Goal: Information Seeking & Learning: Find specific fact

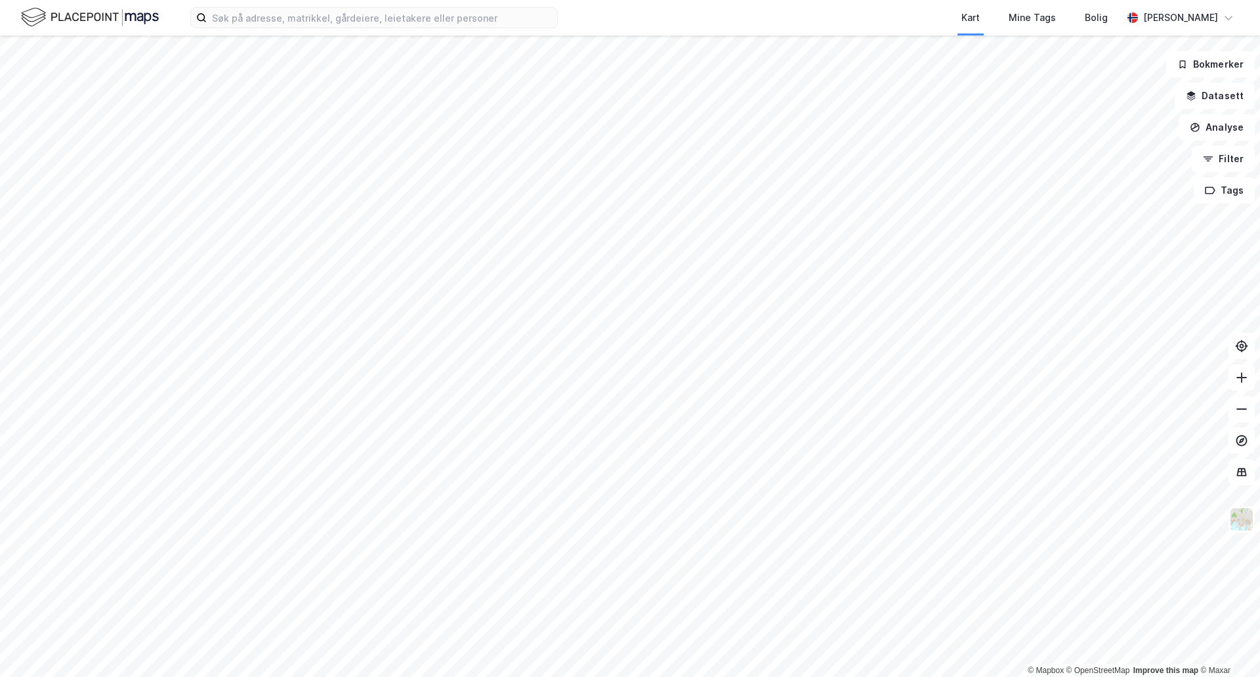
click at [297, 5] on div "Kart Mine Tags Bolig [PERSON_NAME]" at bounding box center [630, 17] width 1260 height 35
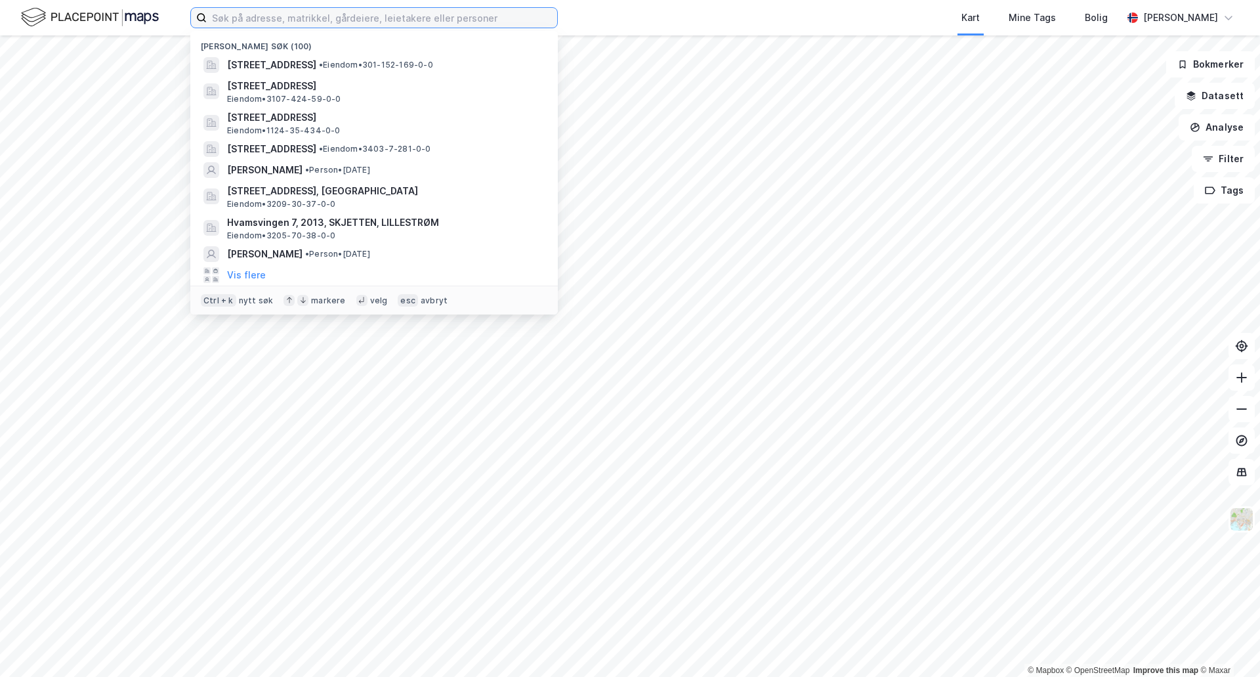
click at [282, 26] on input at bounding box center [382, 18] width 351 height 20
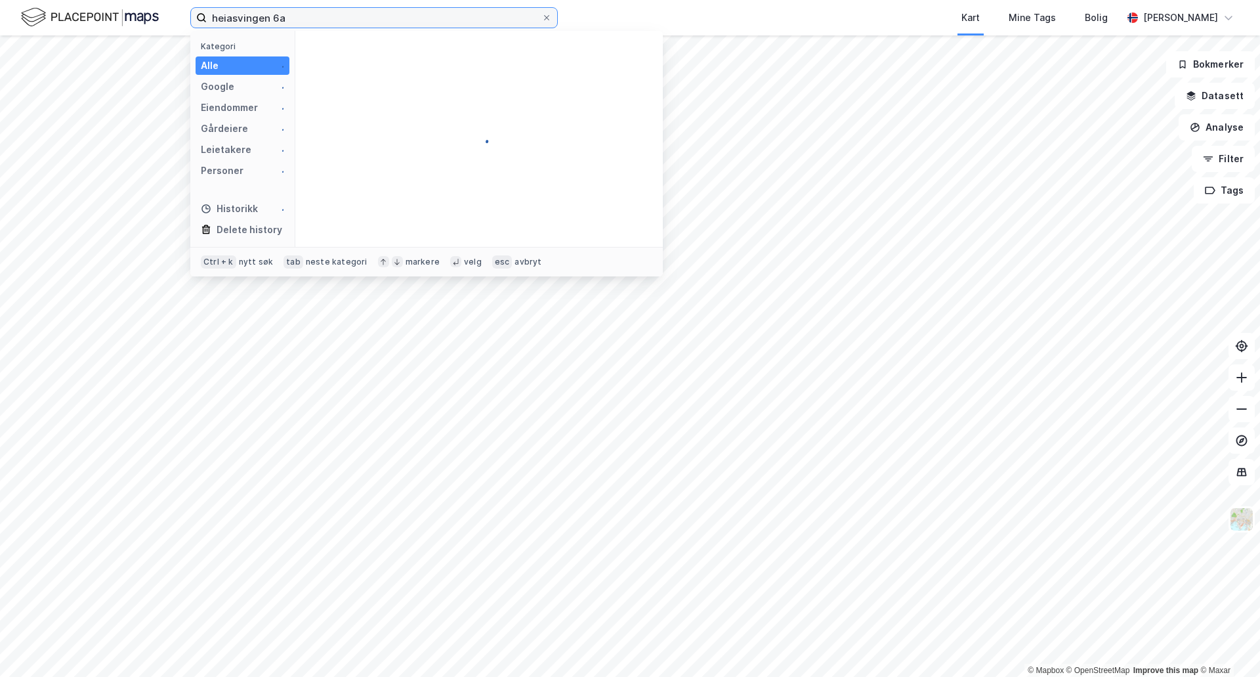
type input "heiasvingen 6a"
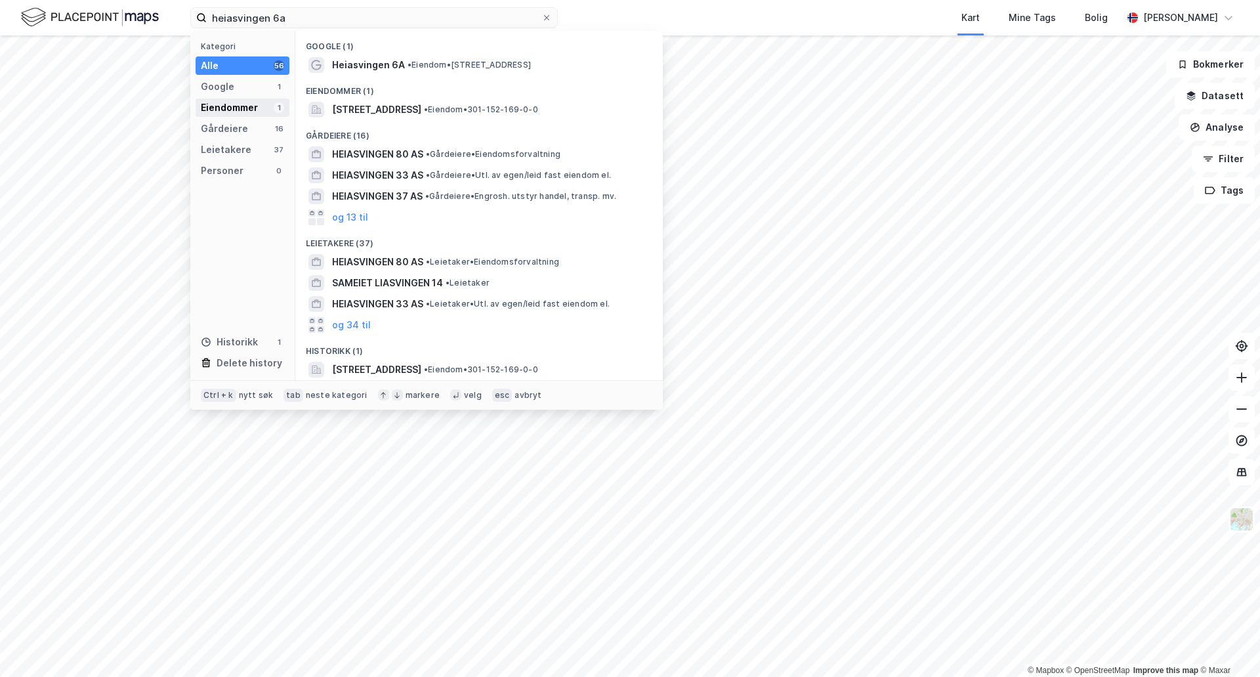
click at [223, 112] on div "Eiendommer" at bounding box center [229, 108] width 57 height 16
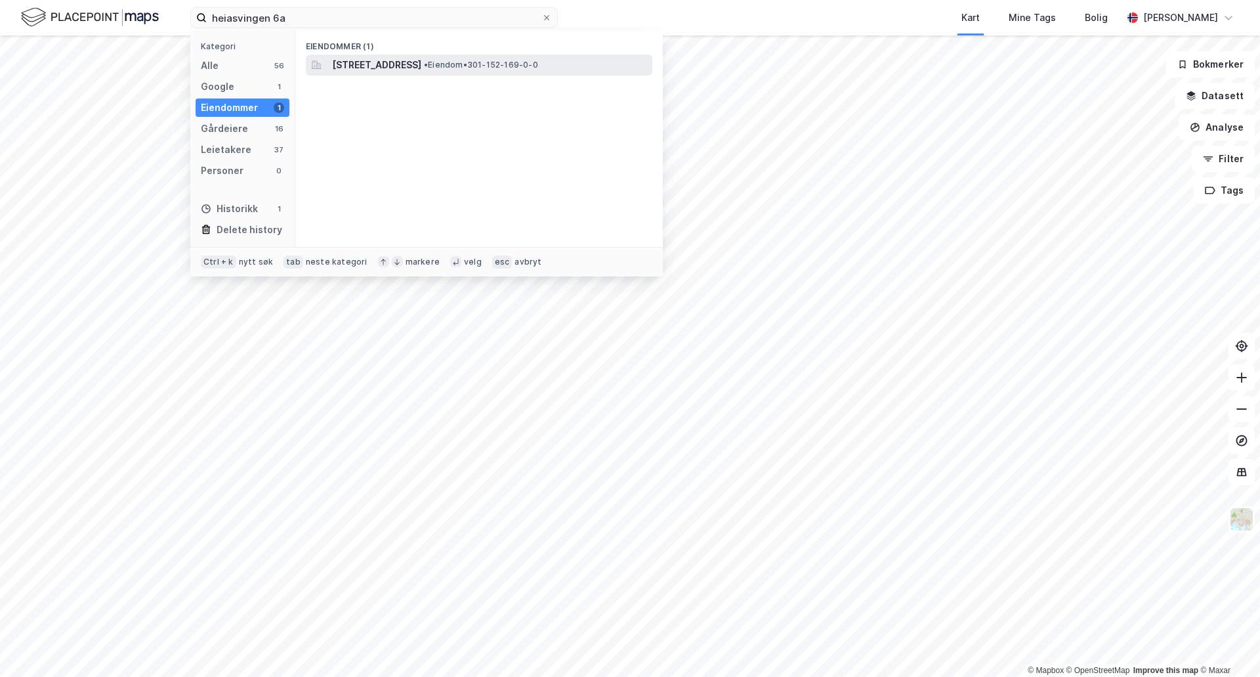
click at [365, 69] on span "[STREET_ADDRESS]" at bounding box center [376, 65] width 89 height 16
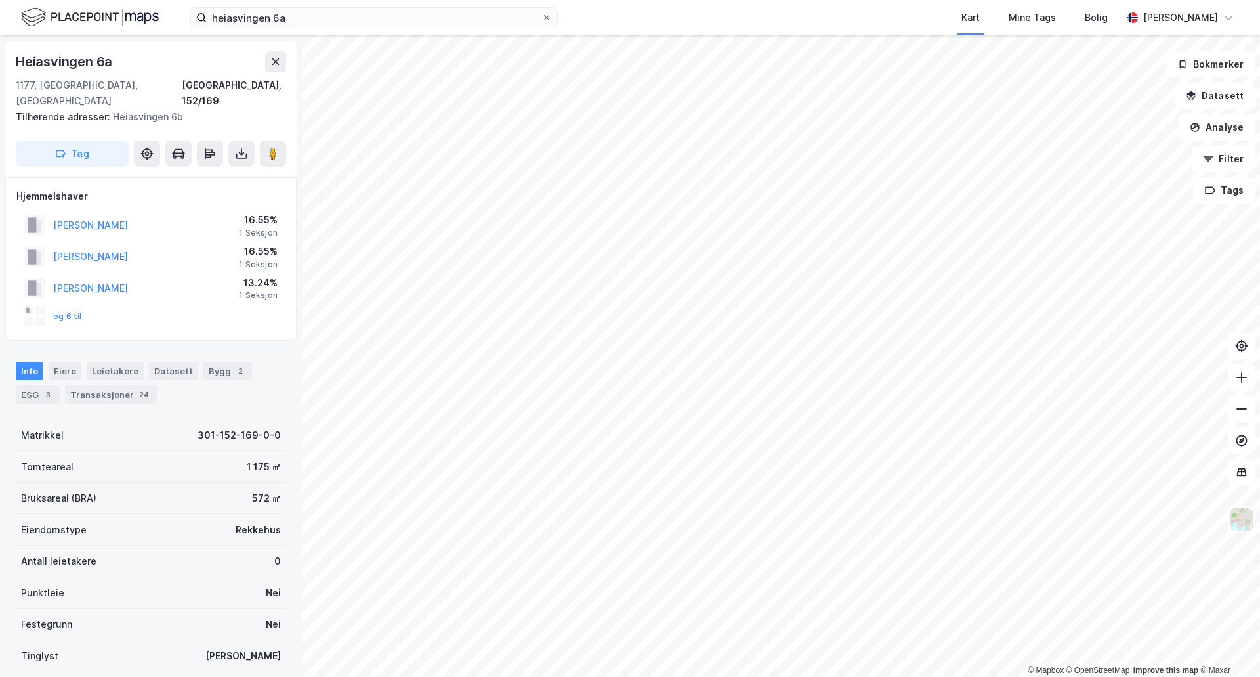
click at [52, 306] on div "og 6 til" at bounding box center [53, 316] width 58 height 21
click at [0, 0] on button "og 6 til" at bounding box center [0, 0] width 0 height 0
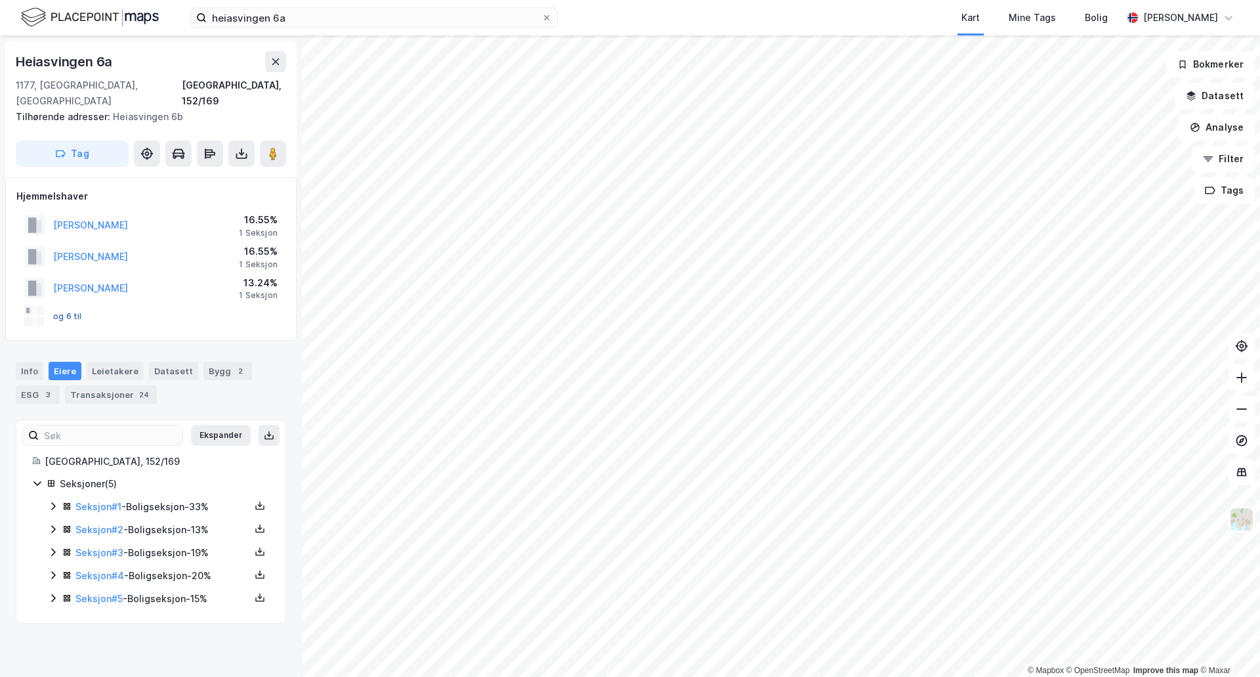
click at [0, 0] on button "og 6 til" at bounding box center [0, 0] width 0 height 0
click at [51, 501] on icon at bounding box center [53, 506] width 11 height 11
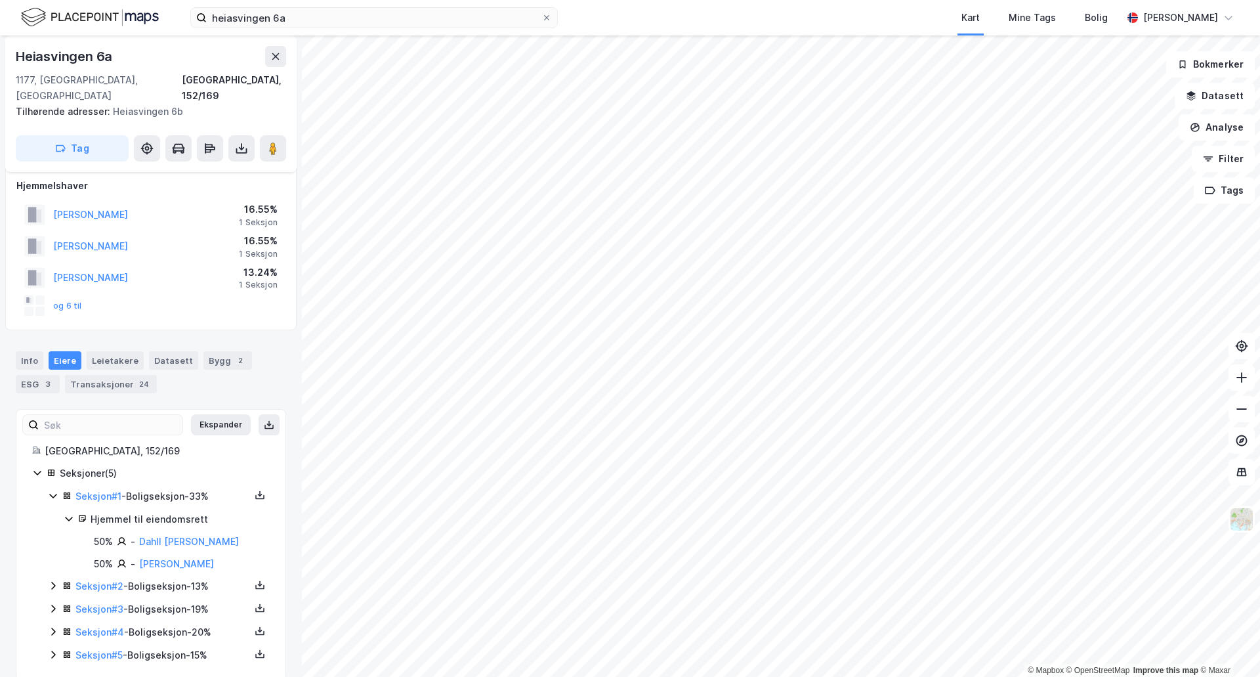
scroll to position [14, 0]
click at [53, 601] on icon at bounding box center [53, 605] width 4 height 8
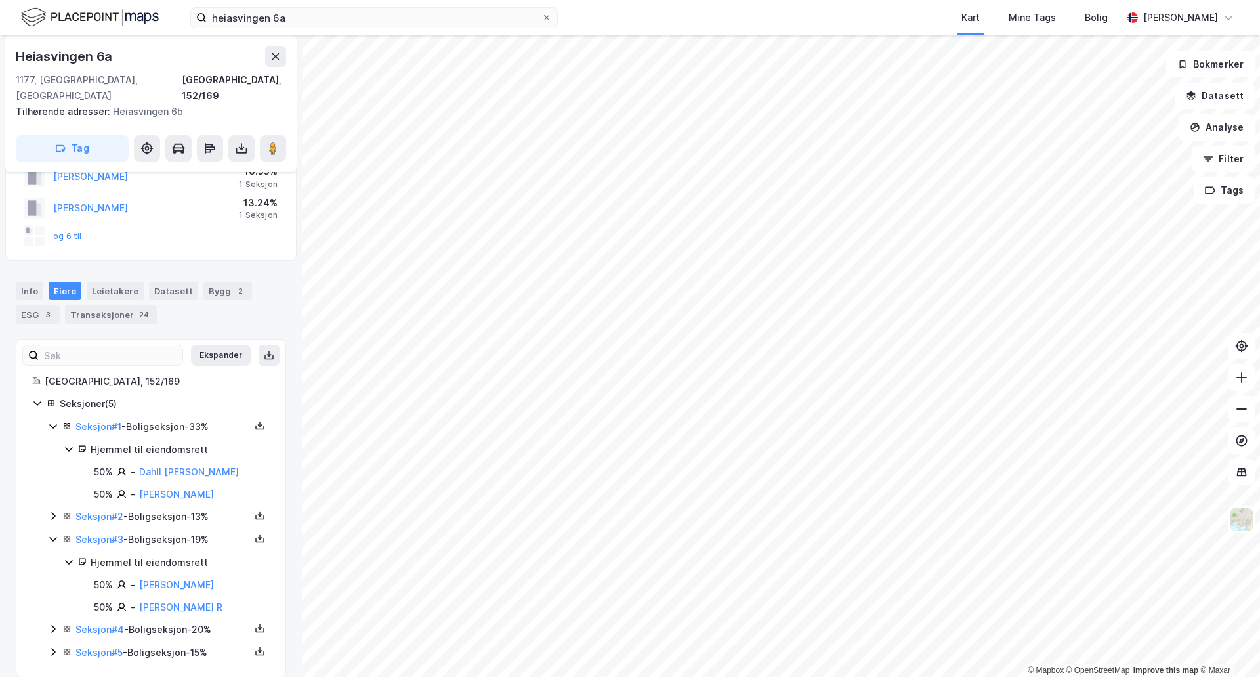
scroll to position [81, 0]
click at [54, 510] on icon at bounding box center [53, 515] width 11 height 11
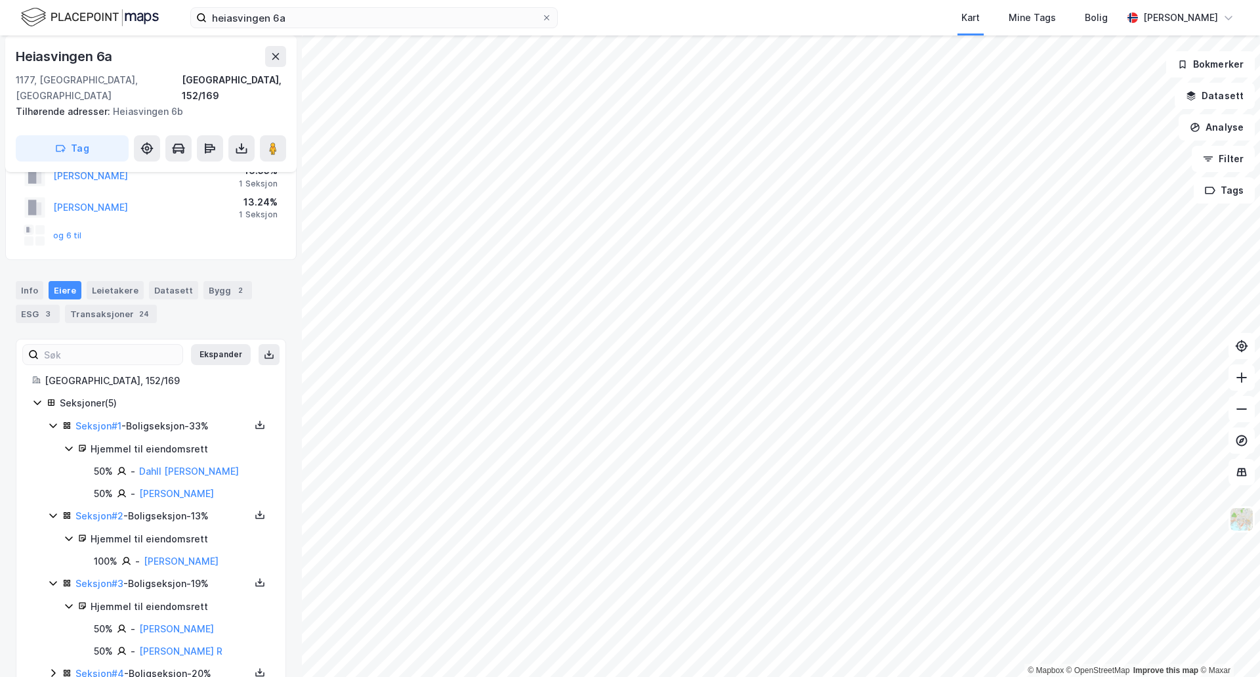
scroll to position [125, 0]
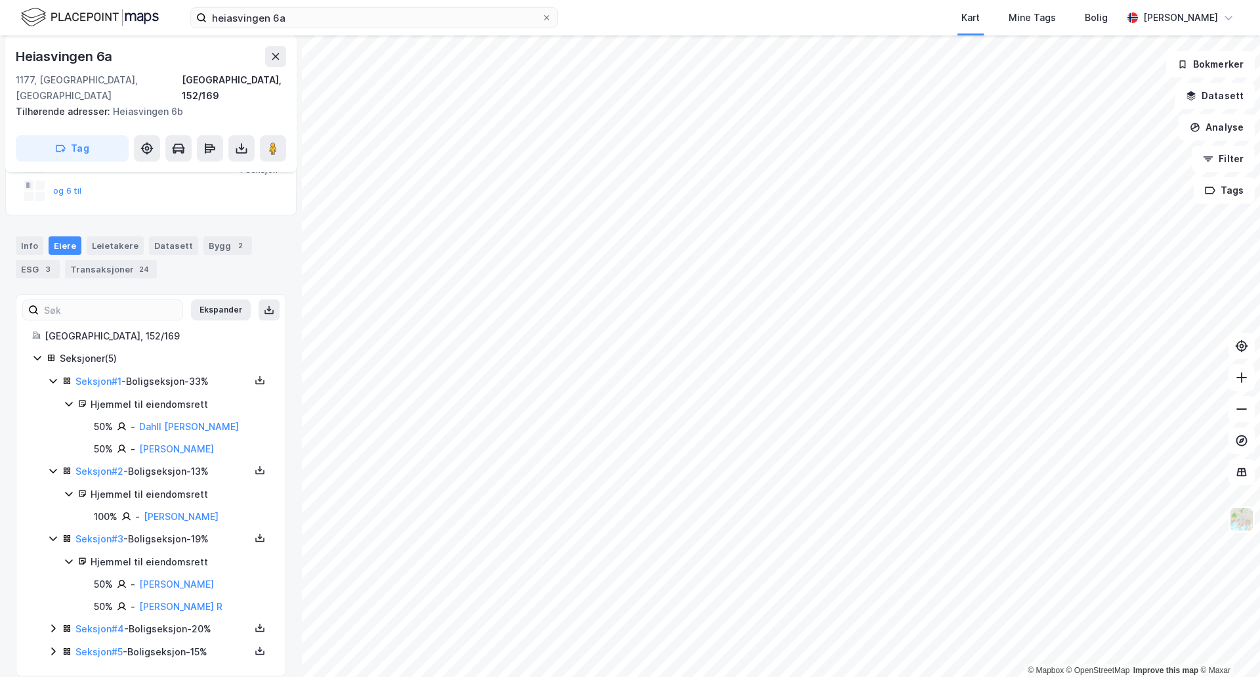
click at [49, 623] on icon at bounding box center [53, 628] width 11 height 11
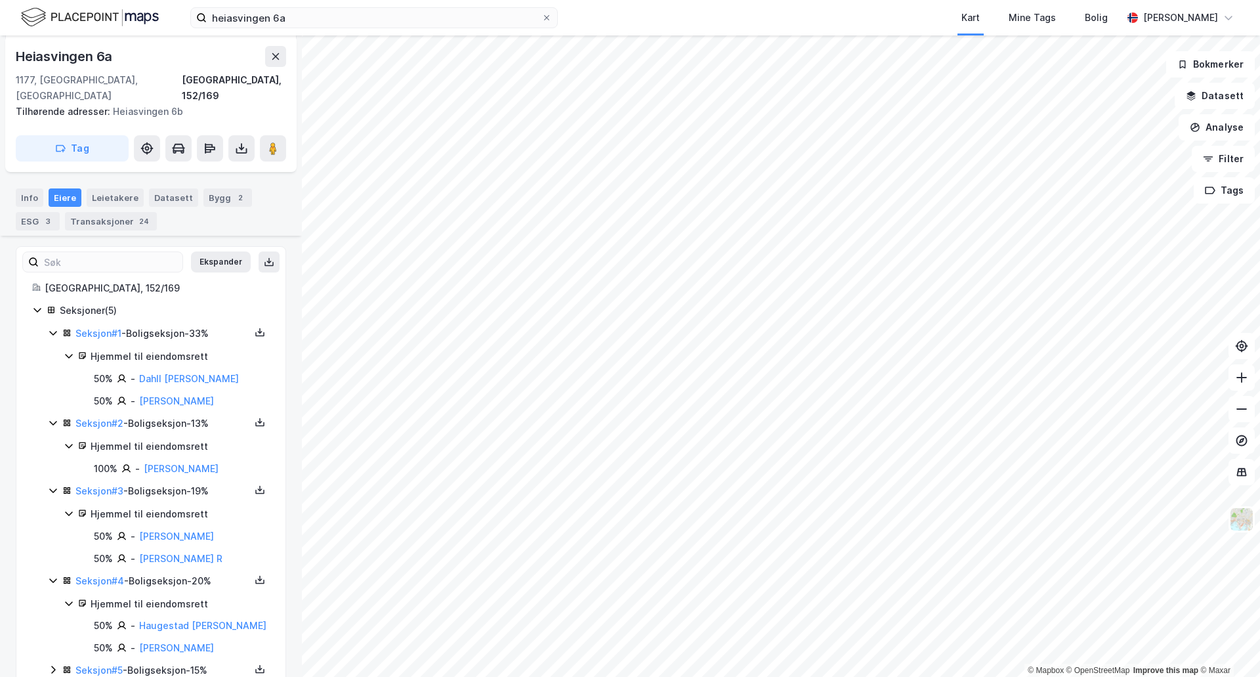
scroll to position [192, 0]
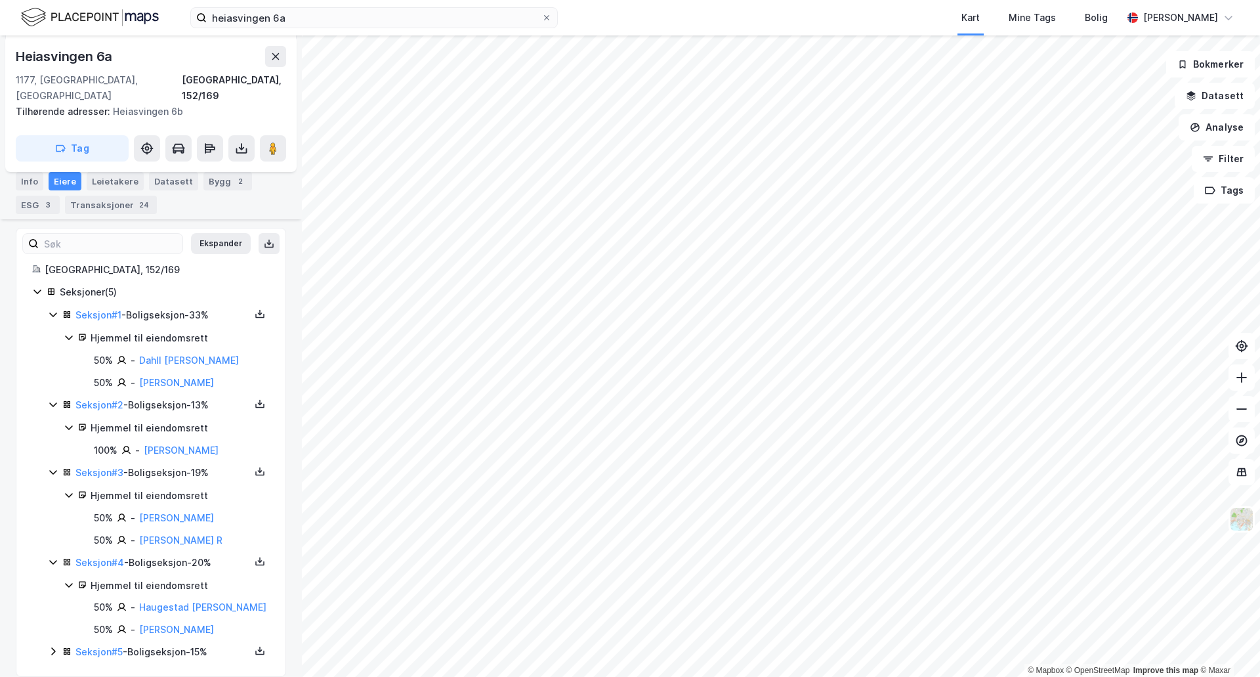
click at [55, 646] on icon at bounding box center [53, 651] width 11 height 11
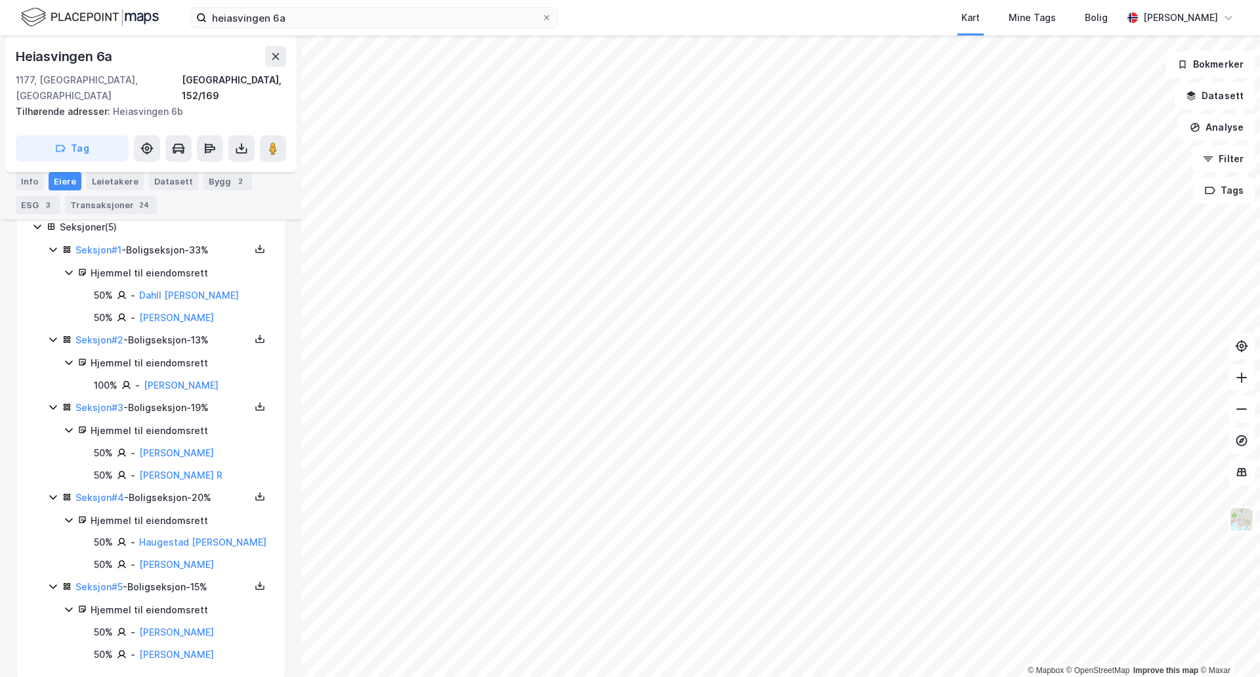
scroll to position [259, 0]
click at [197, 377] on link "Wærner Edle Arbo" at bounding box center [181, 382] width 75 height 11
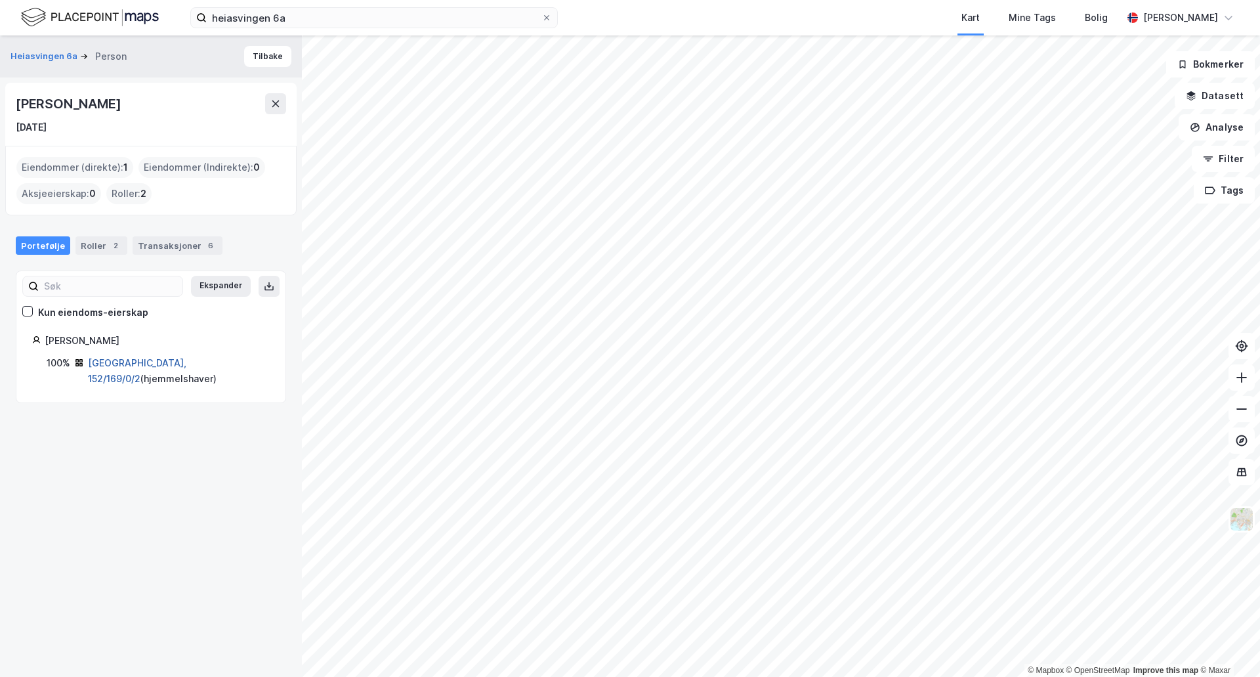
click at [127, 365] on link "Oslo, 152/169/0/2" at bounding box center [137, 370] width 98 height 27
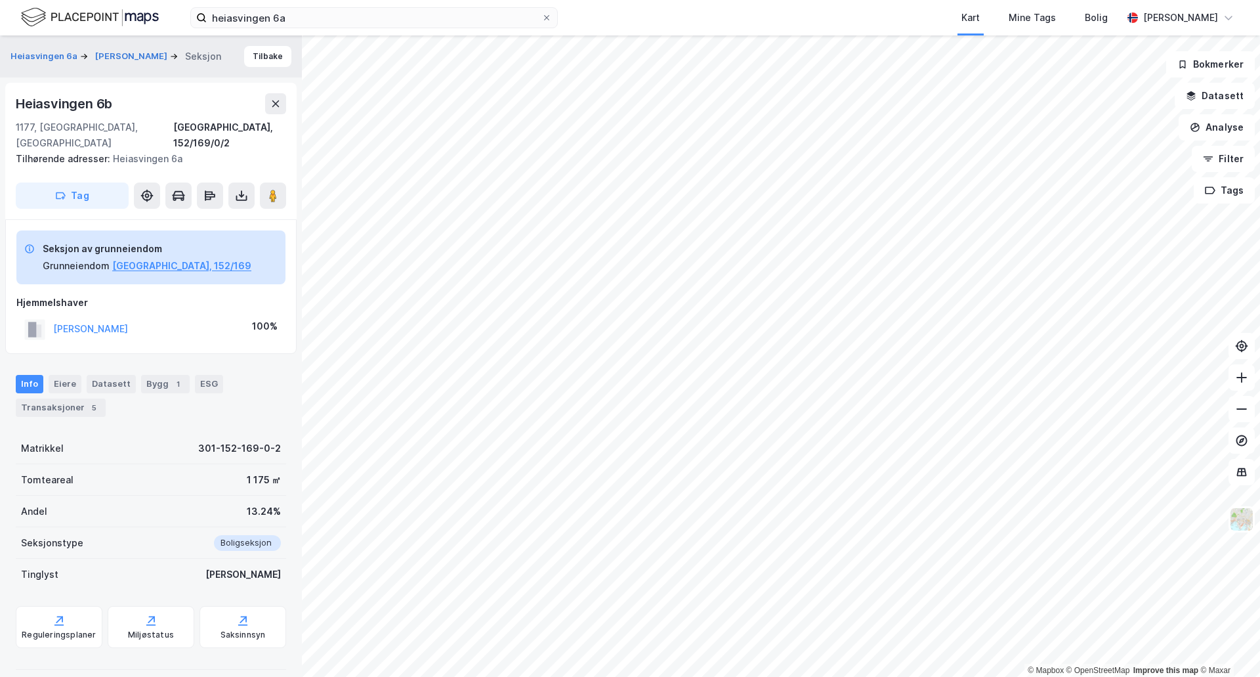
scroll to position [186, 0]
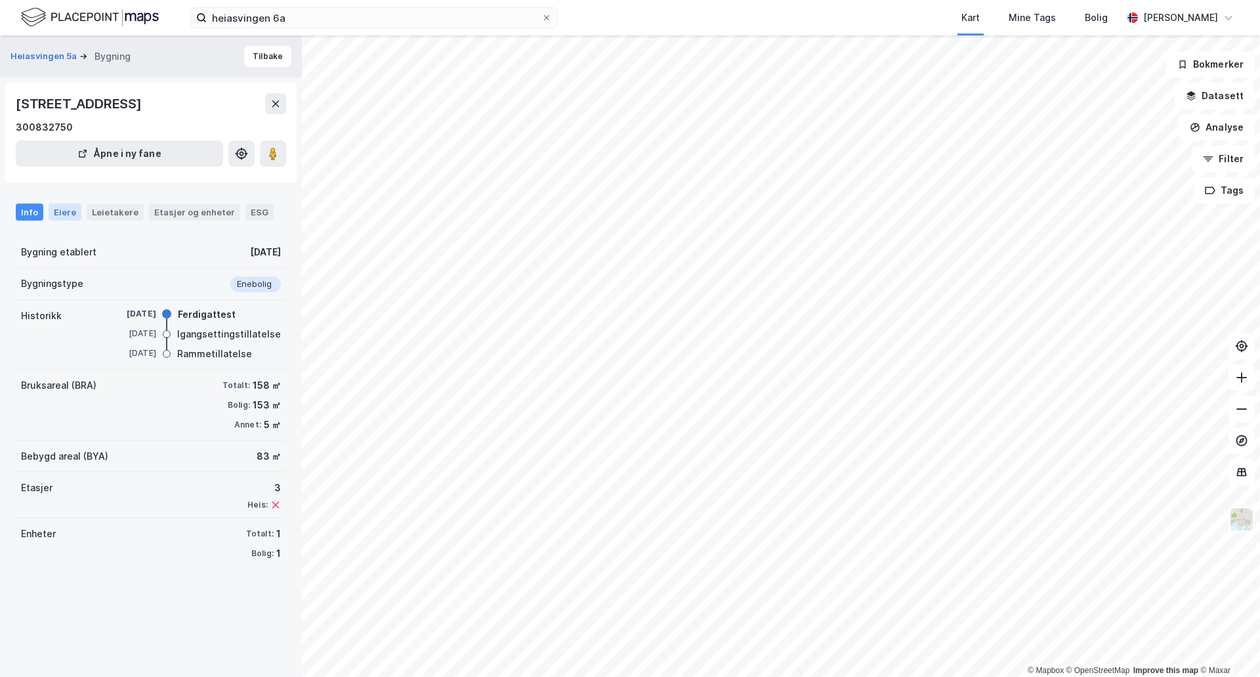
click at [64, 211] on div "Eiere" at bounding box center [65, 212] width 33 height 17
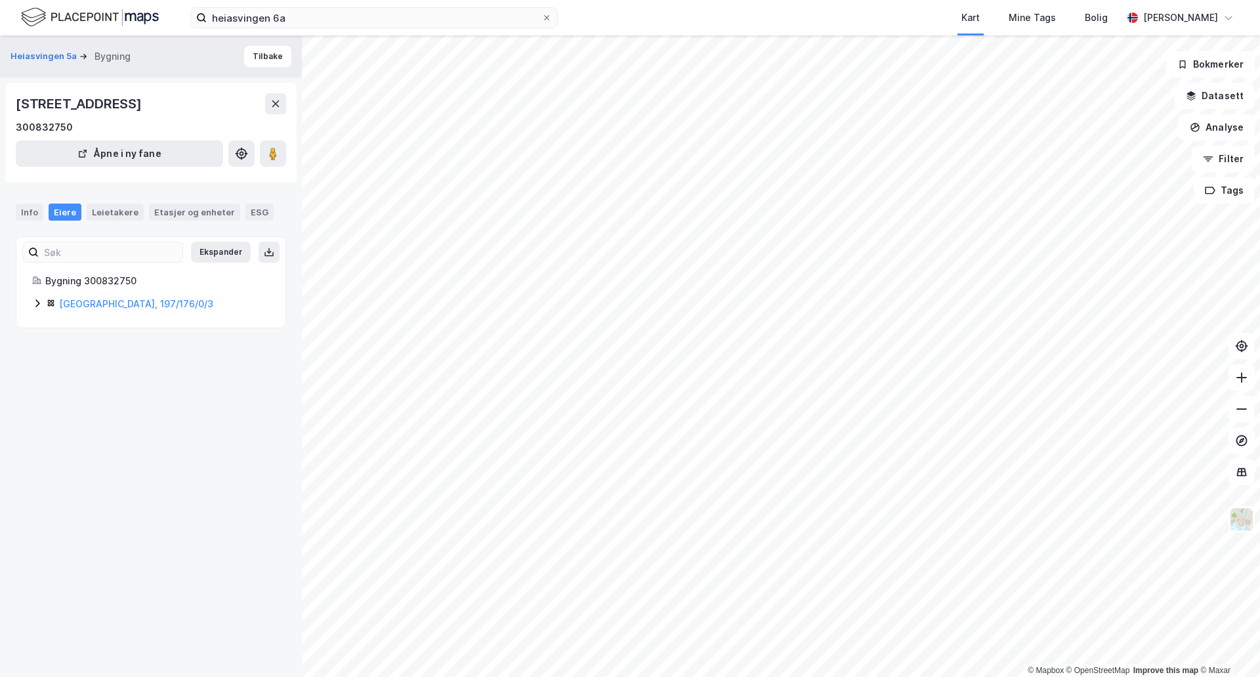
click at [50, 312] on div "Ekspander Bygning 300832750 Oslo, 197/176/0/3" at bounding box center [151, 282] width 270 height 92
click at [45, 307] on div "[GEOGRAPHIC_DATA], 197/176/0/3" at bounding box center [151, 304] width 238 height 16
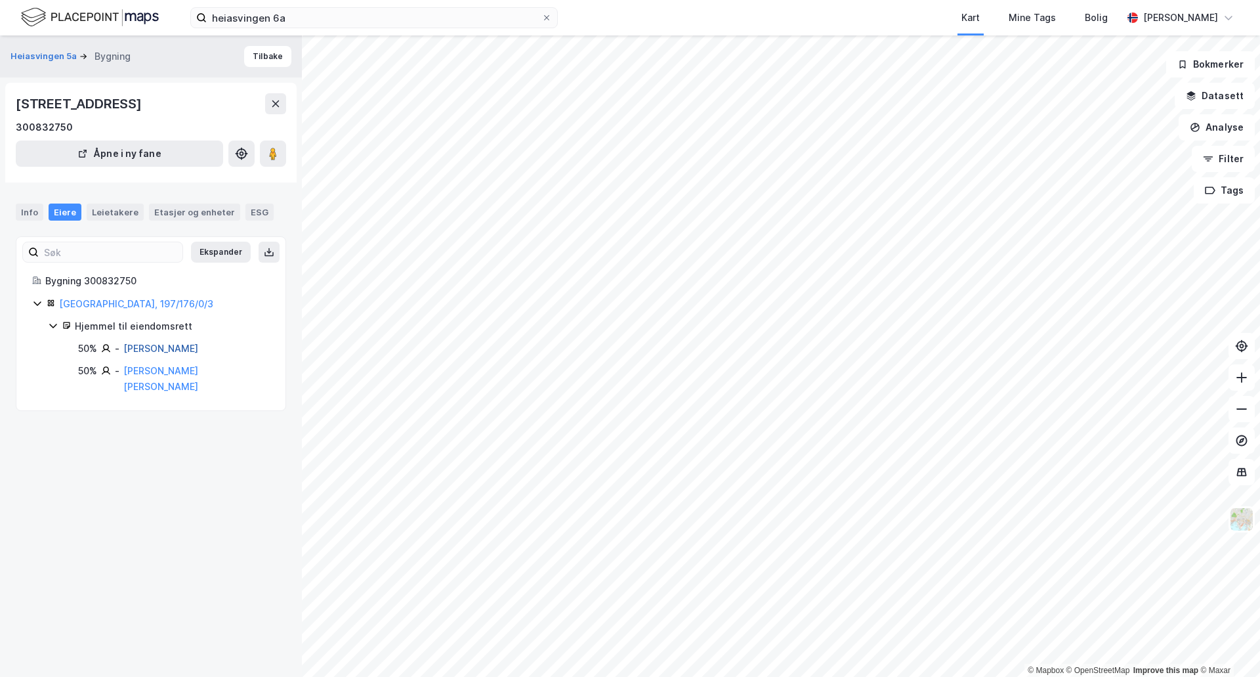
click at [182, 346] on link "[PERSON_NAME]" at bounding box center [160, 348] width 75 height 11
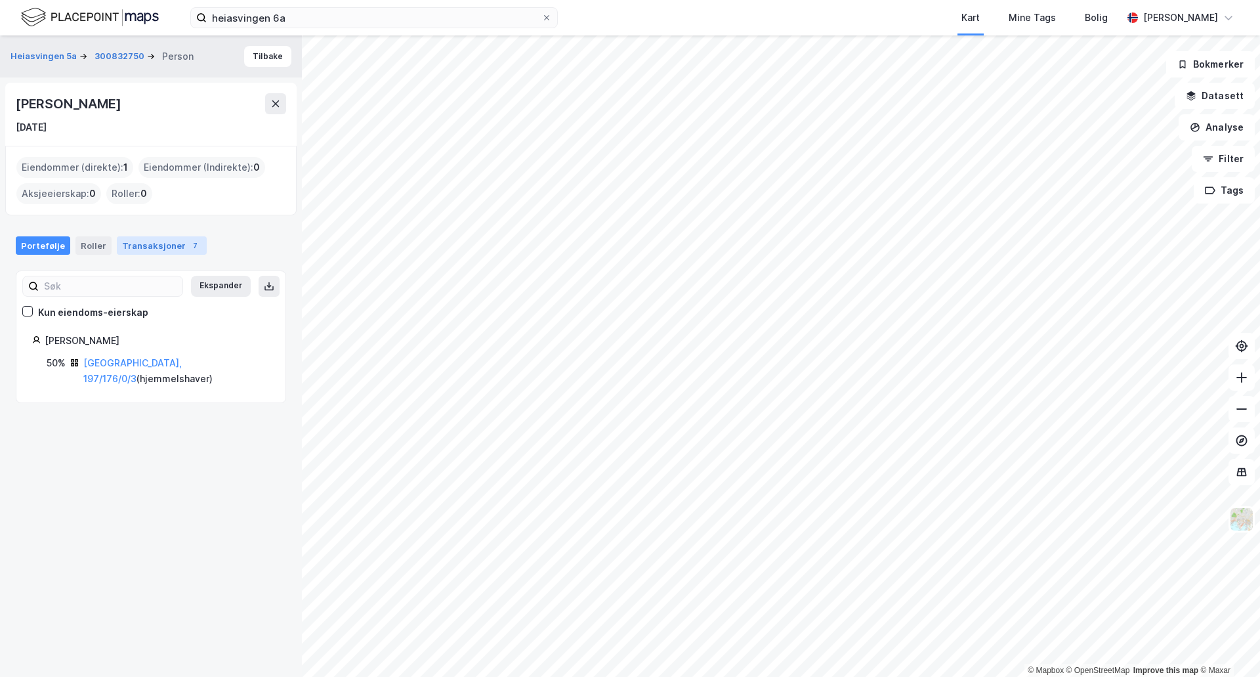
click at [132, 247] on div "Transaksjoner 7" at bounding box center [162, 245] width 90 height 18
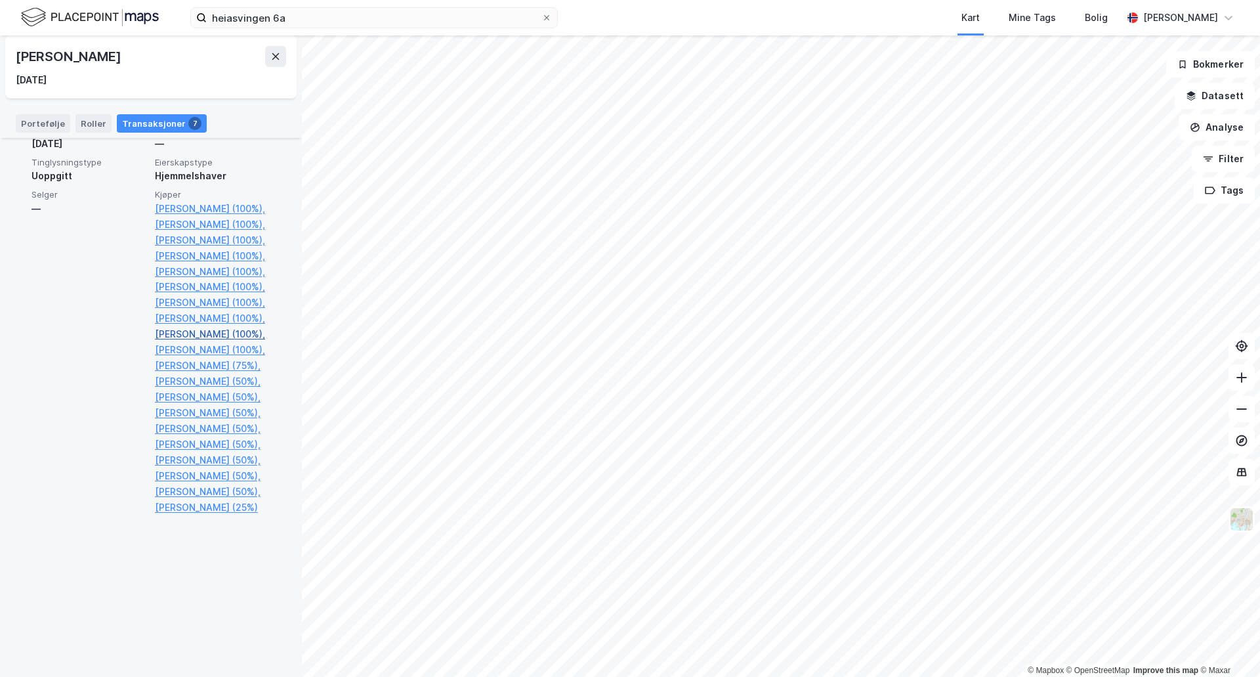
scroll to position [1430, 0]
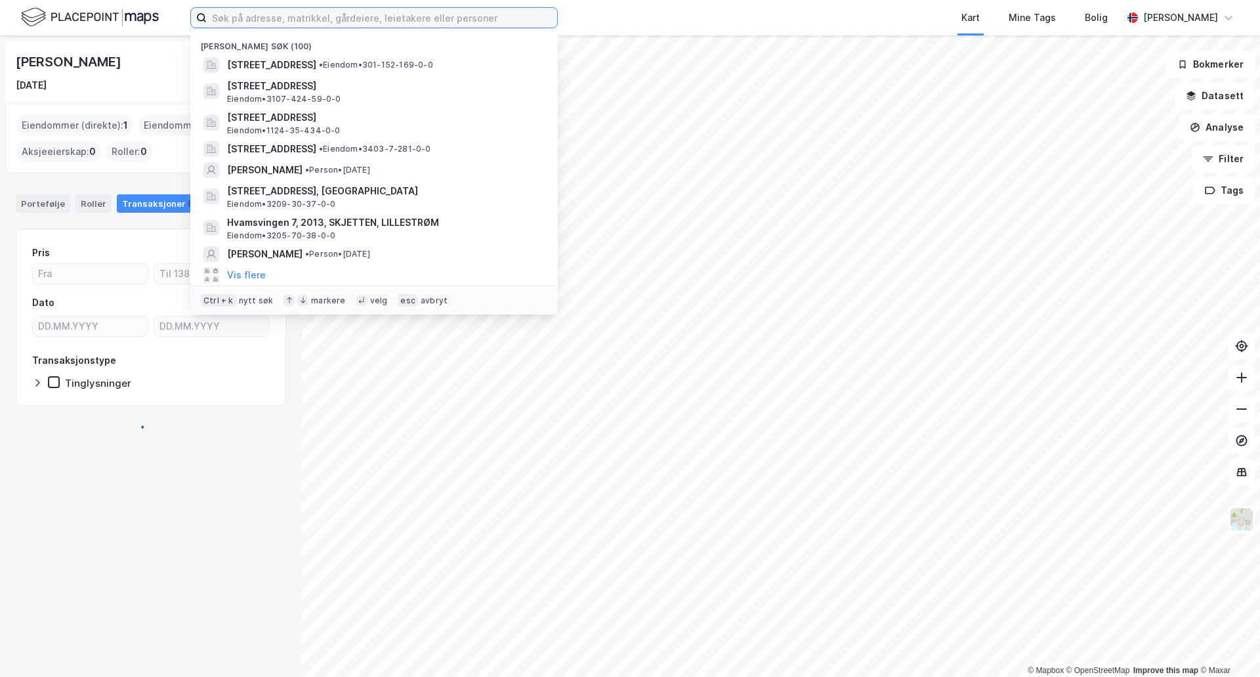
click at [379, 14] on input at bounding box center [382, 18] width 351 height 20
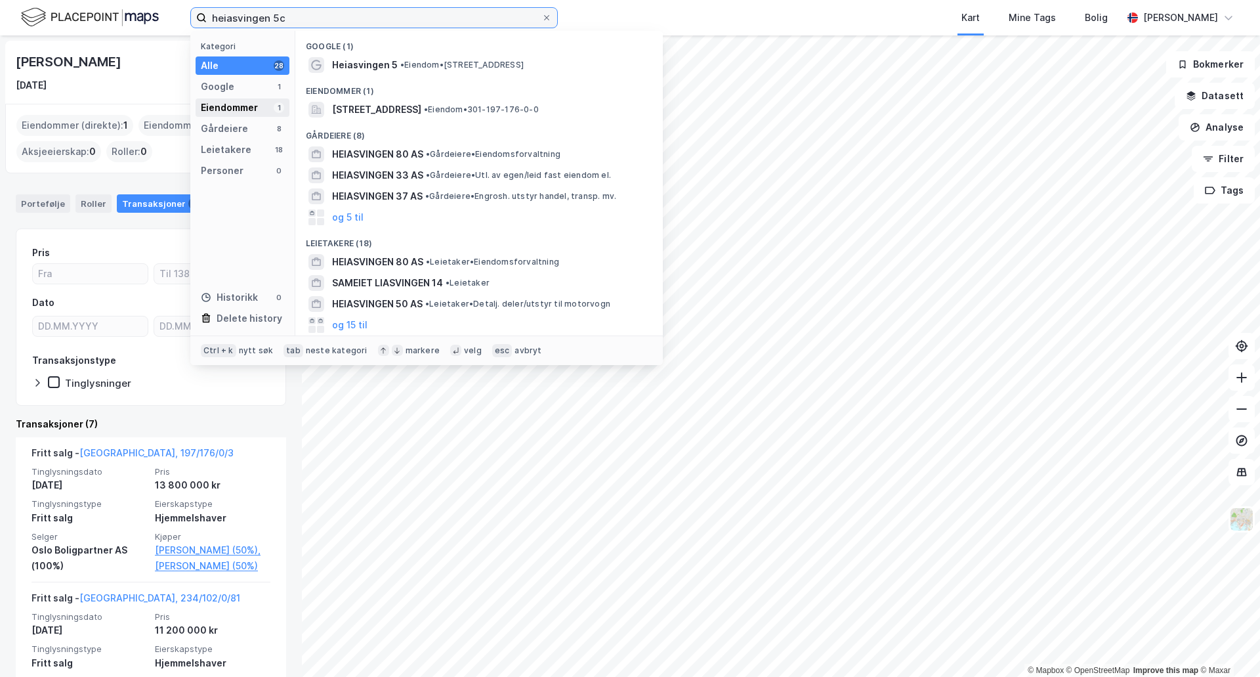
type input "heiasvingen 5c"
click at [233, 105] on div "Eiendommer" at bounding box center [229, 108] width 57 height 16
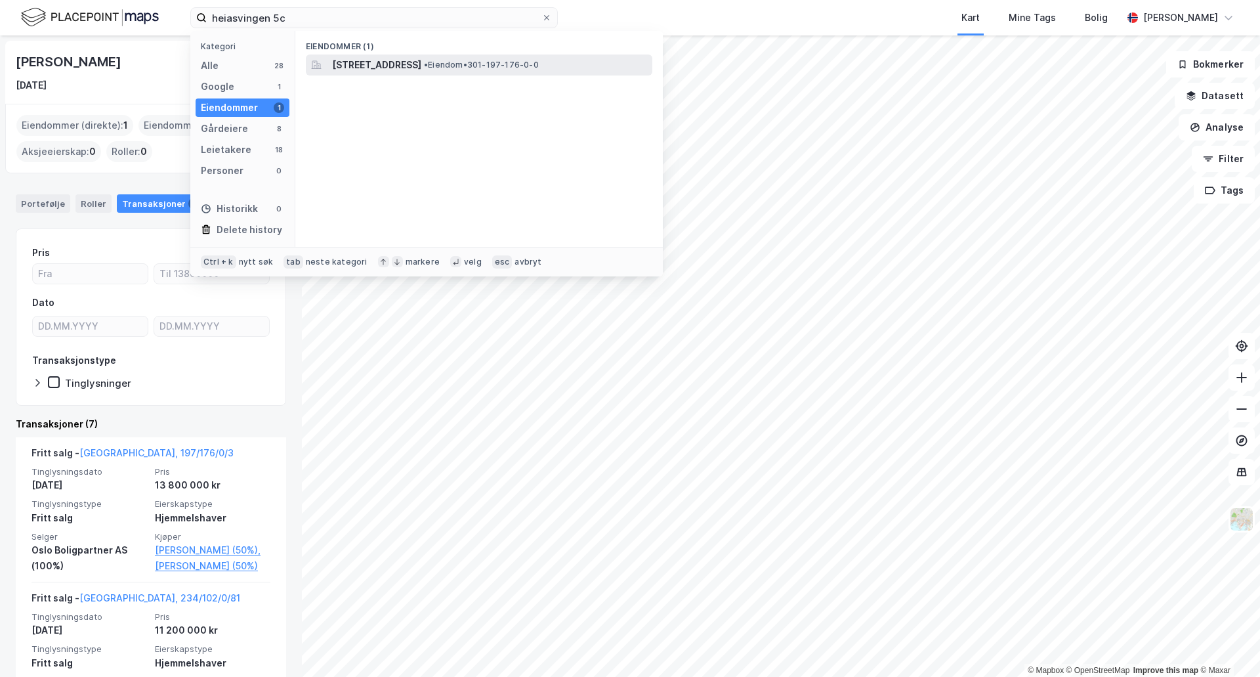
click at [398, 54] on div "[STREET_ADDRESS] • Eiendom • 301-197-176-0-0" at bounding box center [479, 64] width 347 height 21
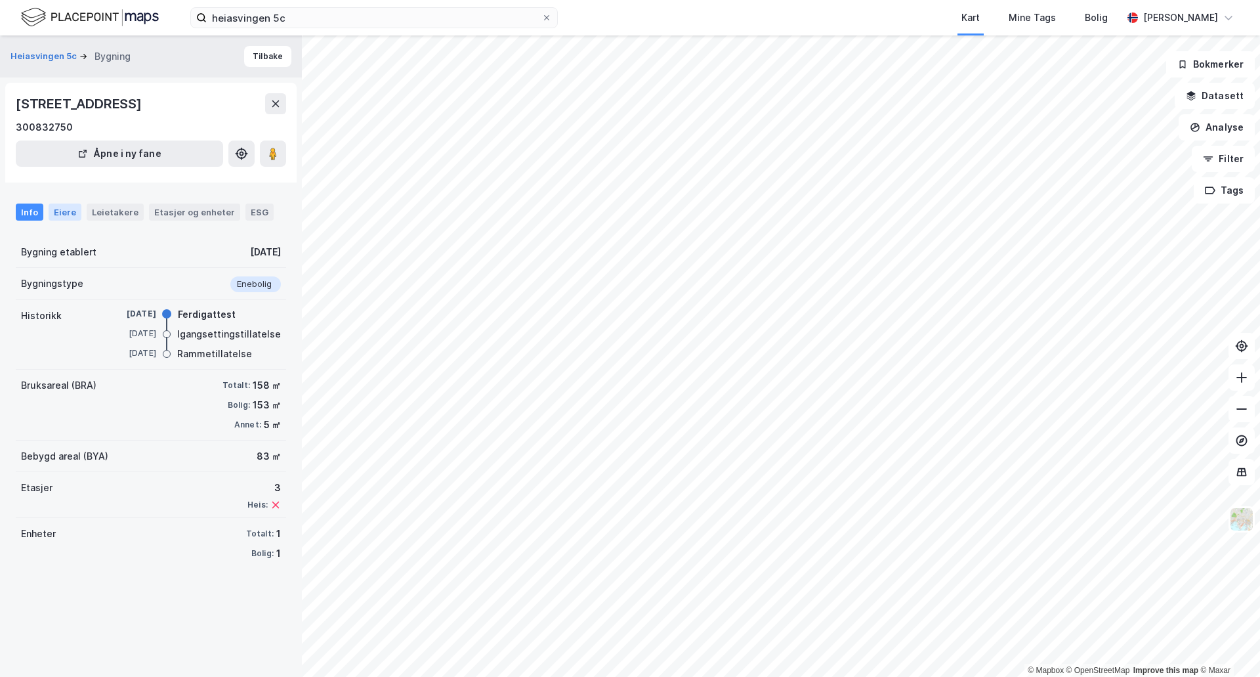
click at [54, 219] on div "Eiere" at bounding box center [65, 212] width 33 height 17
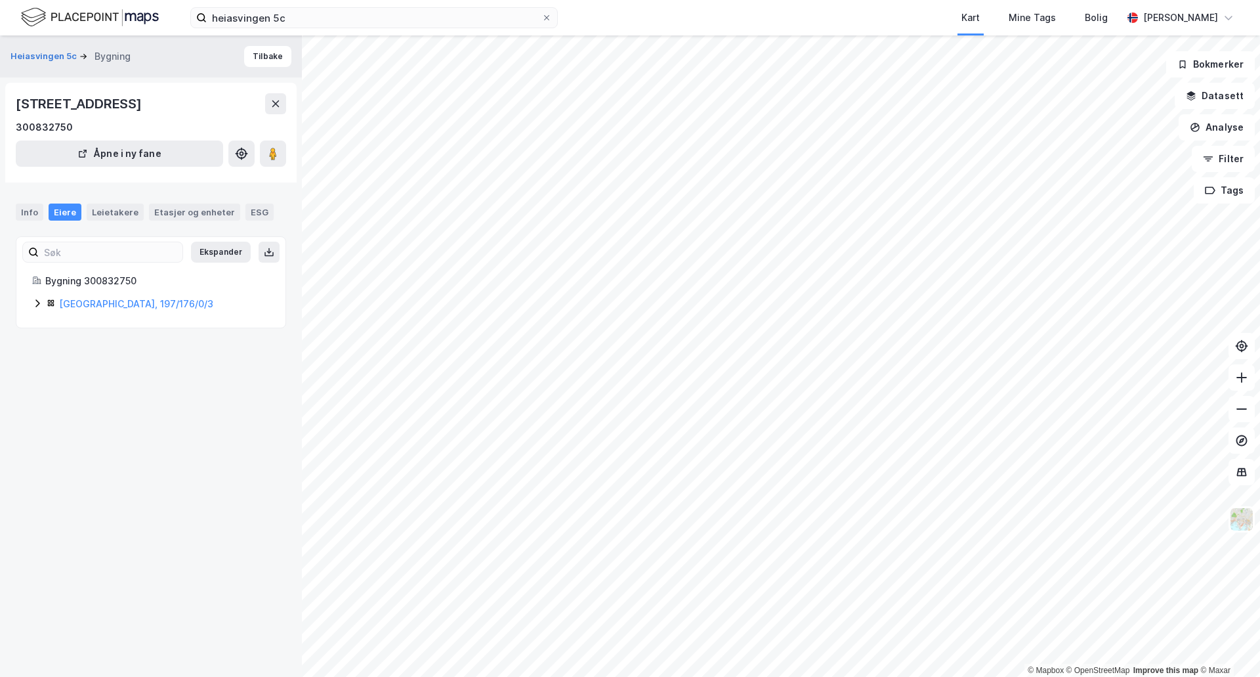
click at [39, 305] on icon at bounding box center [37, 303] width 11 height 11
